Goal: Transaction & Acquisition: Purchase product/service

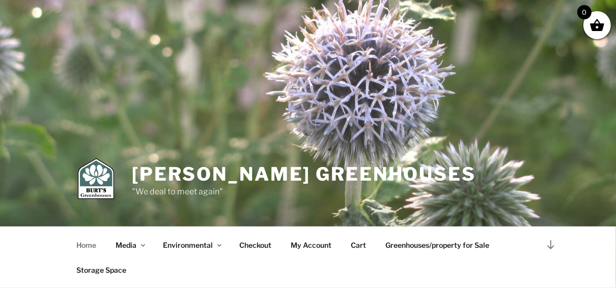
click at [85, 246] on link "Home" at bounding box center [87, 245] width 38 height 25
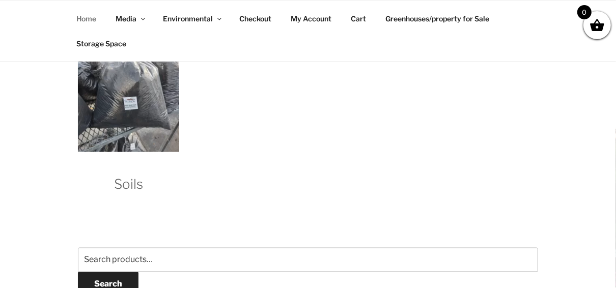
scroll to position [1200, 0]
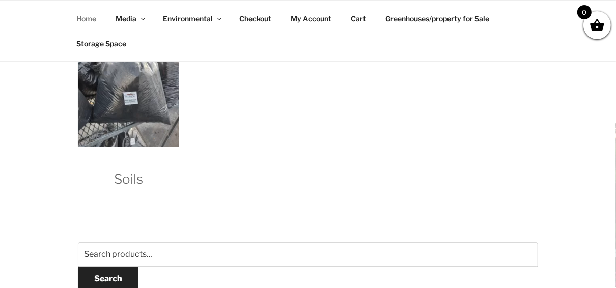
click at [132, 181] on h2 "Soils" at bounding box center [128, 170] width 101 height 38
click at [139, 134] on img "Visit product category Soils" at bounding box center [128, 96] width 101 height 101
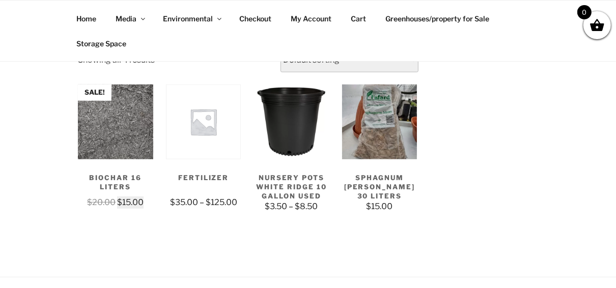
scroll to position [233, 0]
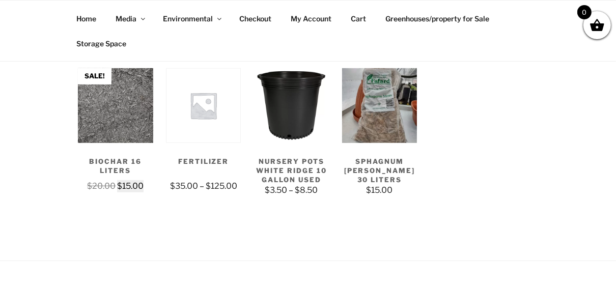
click at [125, 129] on img at bounding box center [115, 105] width 75 height 75
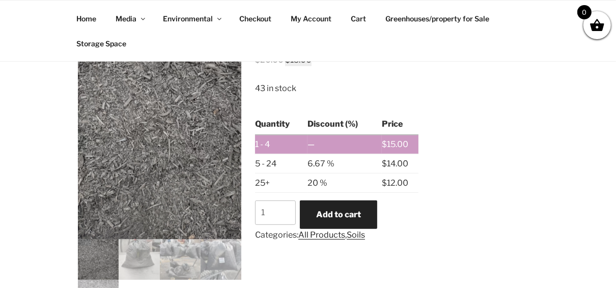
scroll to position [244, 0]
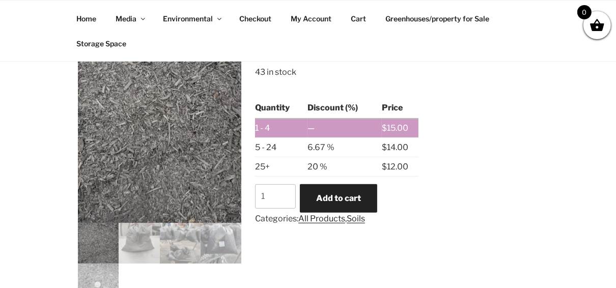
drag, startPoint x: 620, startPoint y: 283, endPoint x: 472, endPoint y: 228, distance: 157.7
click at [472, 228] on div "Home / Soils / Biochar 16 liters Sale! Biochar 16 liters $ 20.00 $ 15.00 43 in …" at bounding box center [307, 207] width 509 height 505
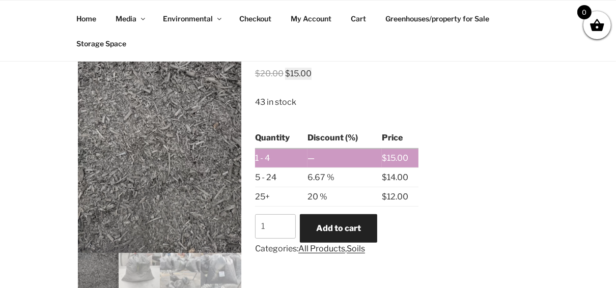
scroll to position [211, 0]
